Goal: Transaction & Acquisition: Book appointment/travel/reservation

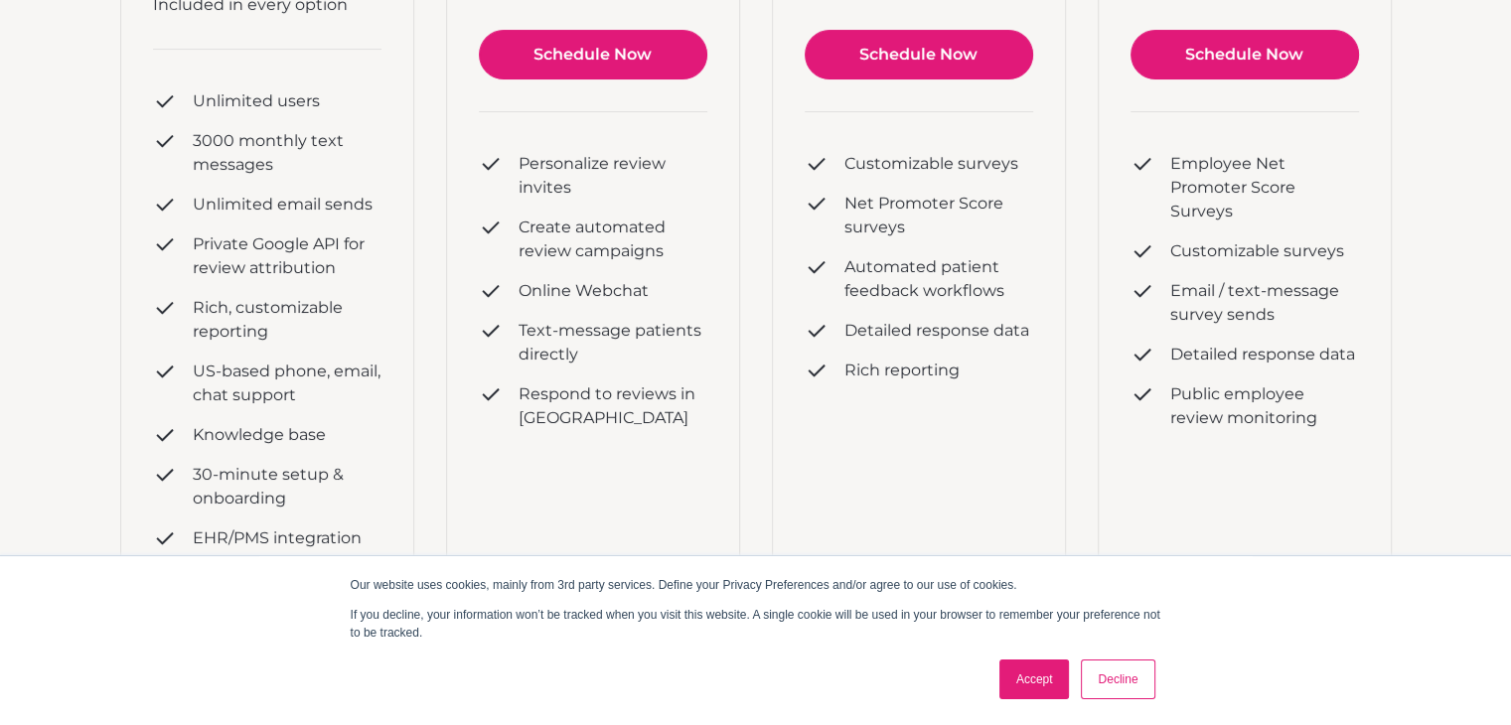
scroll to position [397, 0]
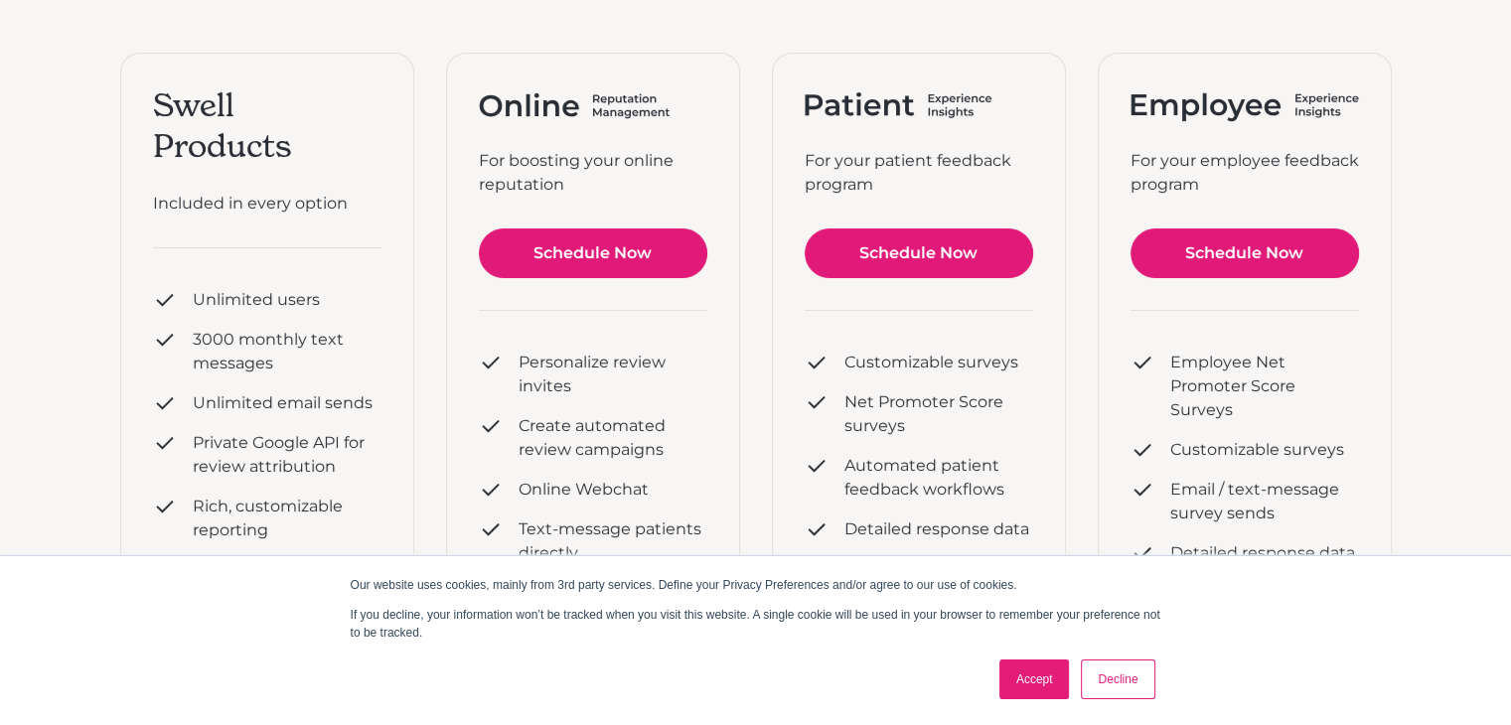
click at [1038, 673] on link "Accept" at bounding box center [1035, 680] width 71 height 40
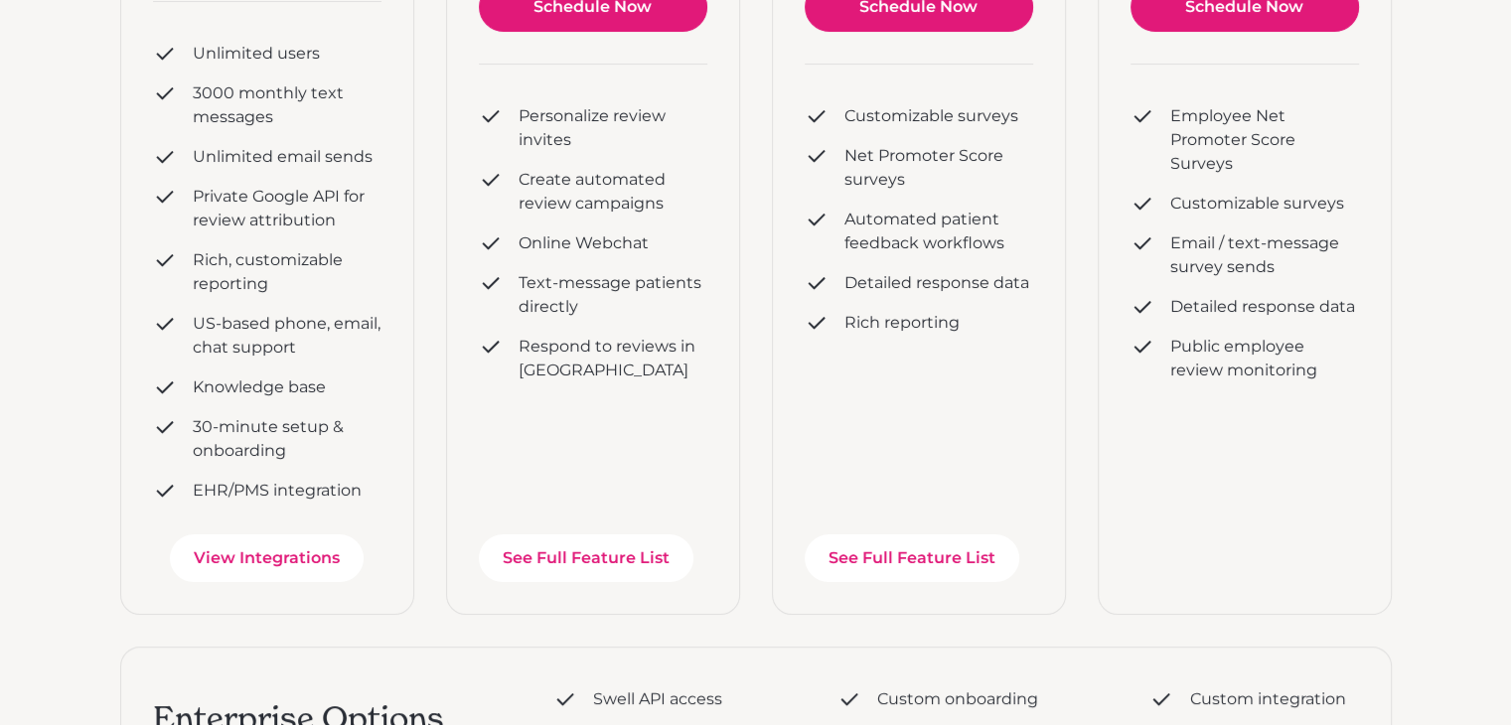
scroll to position [199, 0]
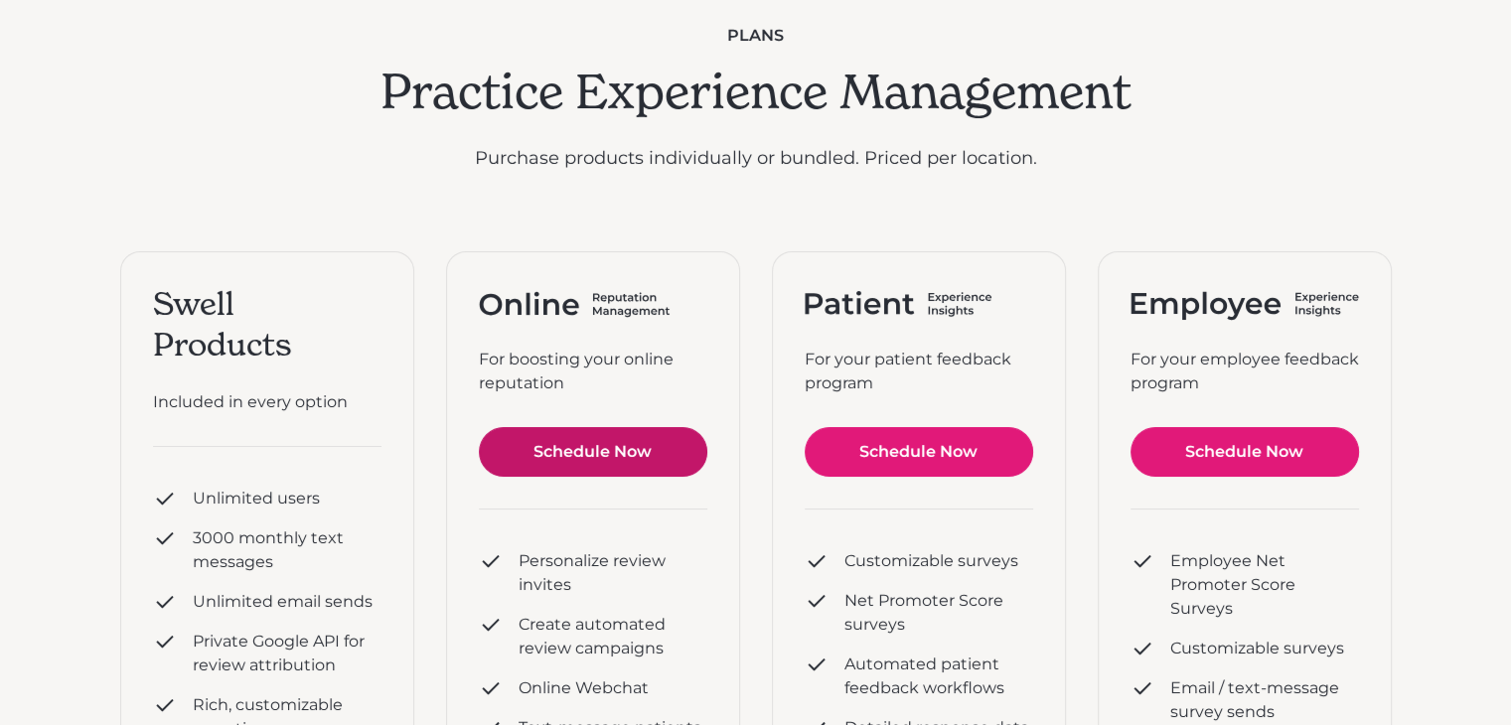
click at [606, 457] on link "Schedule Now" at bounding box center [593, 452] width 229 height 50
